Goal: Book appointment/travel/reservation

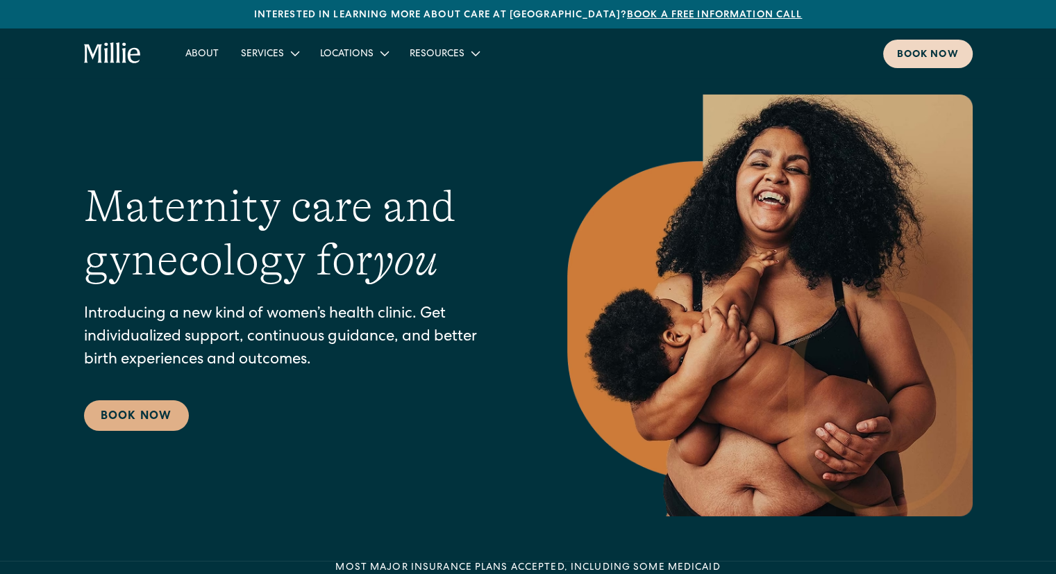
click at [915, 50] on div "Book now" at bounding box center [928, 55] width 62 height 15
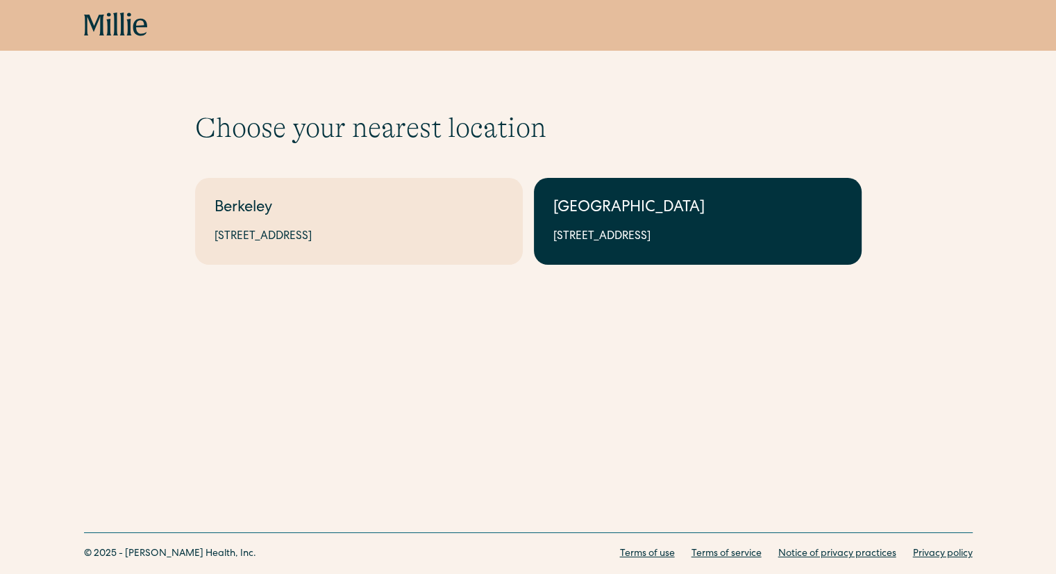
click at [622, 230] on div "1471 Saratoga Ave, Suite 101, San Jose, CA 95129" at bounding box center [697, 236] width 289 height 17
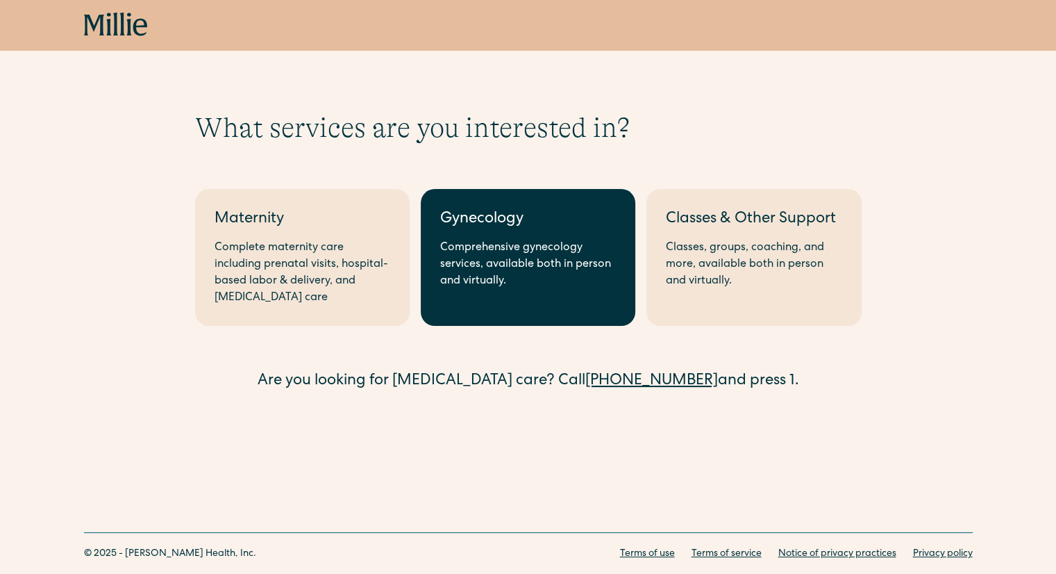
click at [577, 251] on div "Comprehensive gynecology services, available both in person and virtually." at bounding box center [528, 265] width 176 height 50
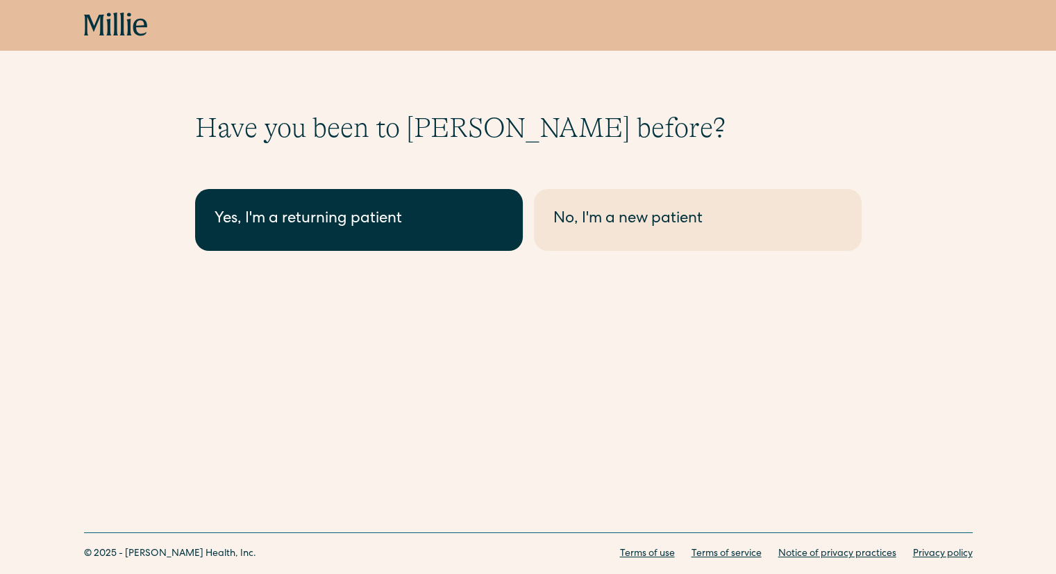
click at [465, 242] on link "Yes, I'm a returning patient" at bounding box center [359, 220] width 328 height 62
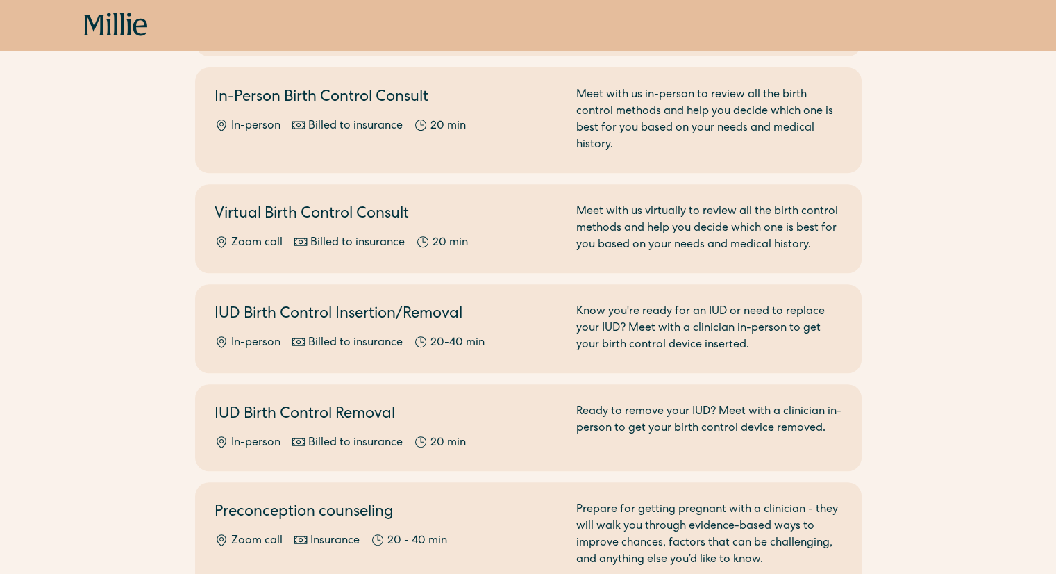
scroll to position [525, 0]
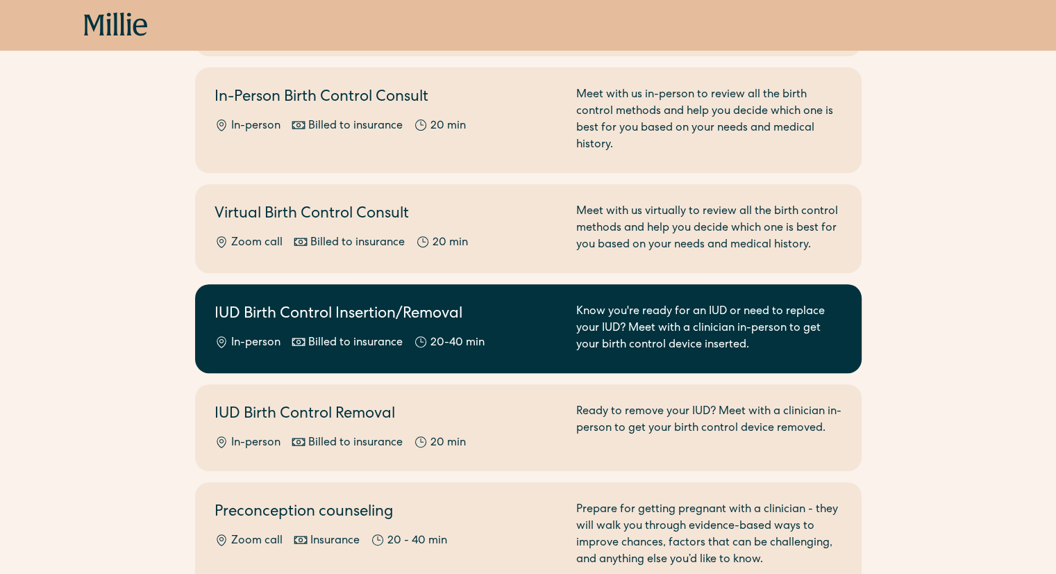
click at [533, 335] on div "In-person Billed to insurance 20-40 min" at bounding box center [387, 343] width 345 height 17
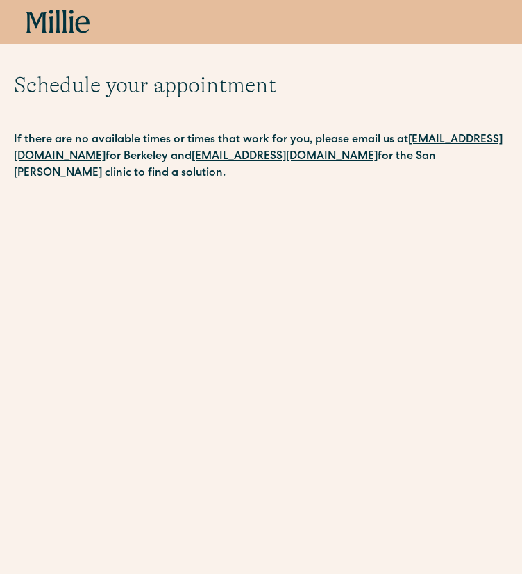
scroll to position [235, 0]
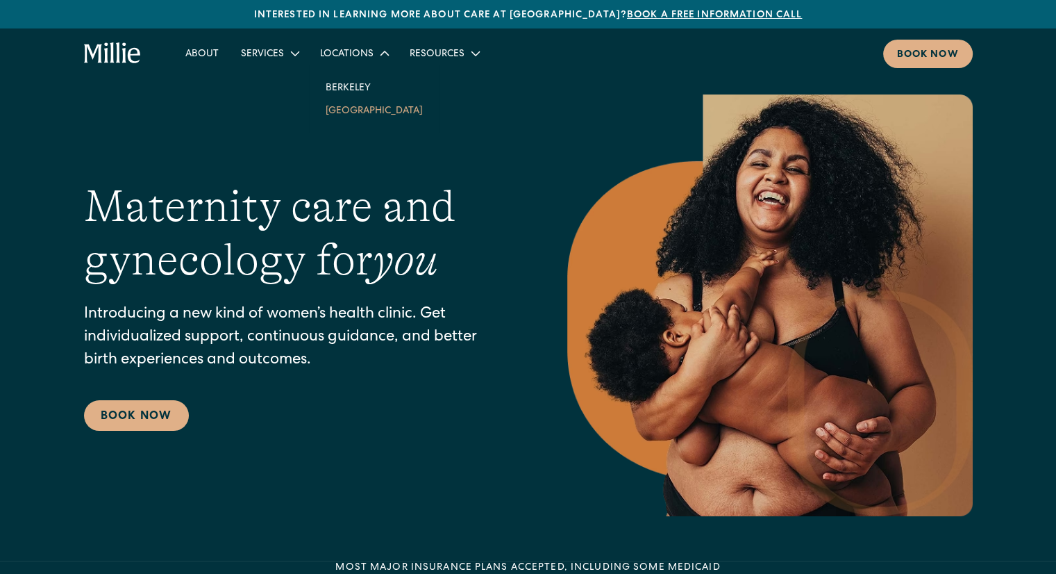
click at [356, 103] on link "[GEOGRAPHIC_DATA]" at bounding box center [374, 110] width 119 height 23
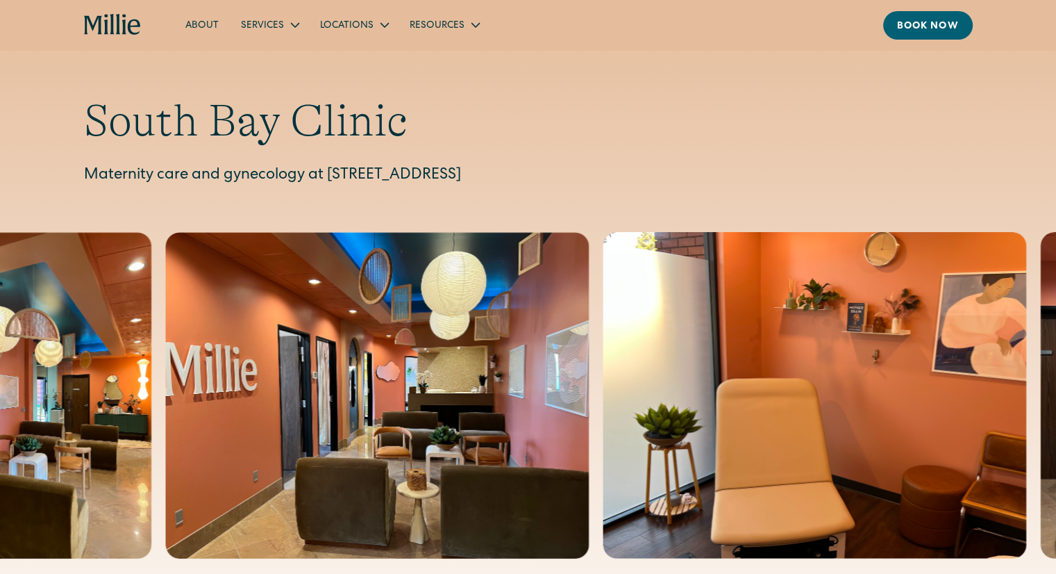
drag, startPoint x: 326, startPoint y: 172, endPoint x: 706, endPoint y: 170, distance: 379.9
click at [706, 170] on p "Maternity care and gynecology at 1471 Saratoga Ave, Suite 101, San Jose, CA 951…" at bounding box center [528, 176] width 889 height 23
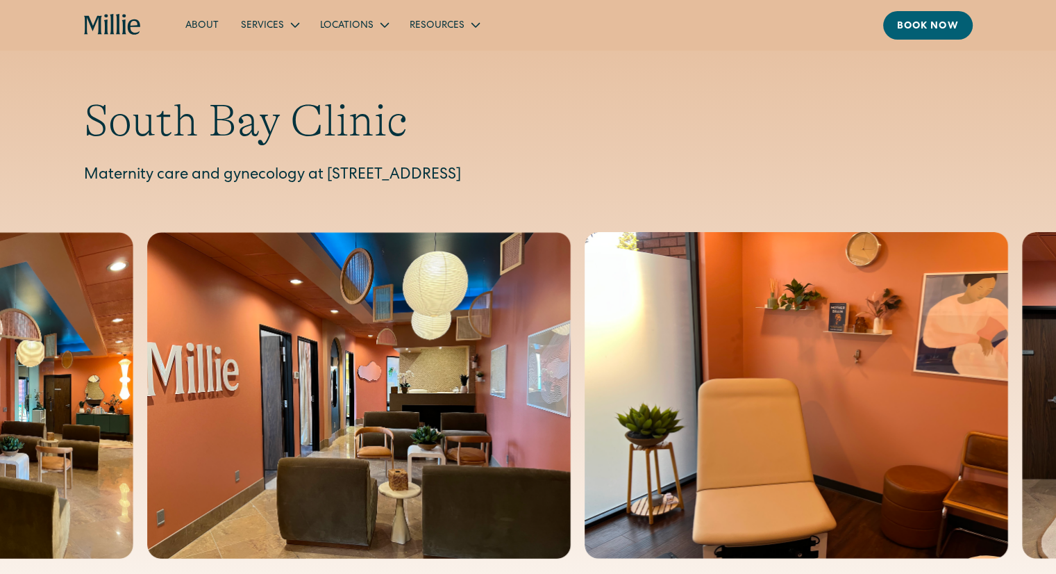
copy p "1471 Saratoga Ave, Suite 101, San Jose, CA 95129"
